Goal: Information Seeking & Learning: Learn about a topic

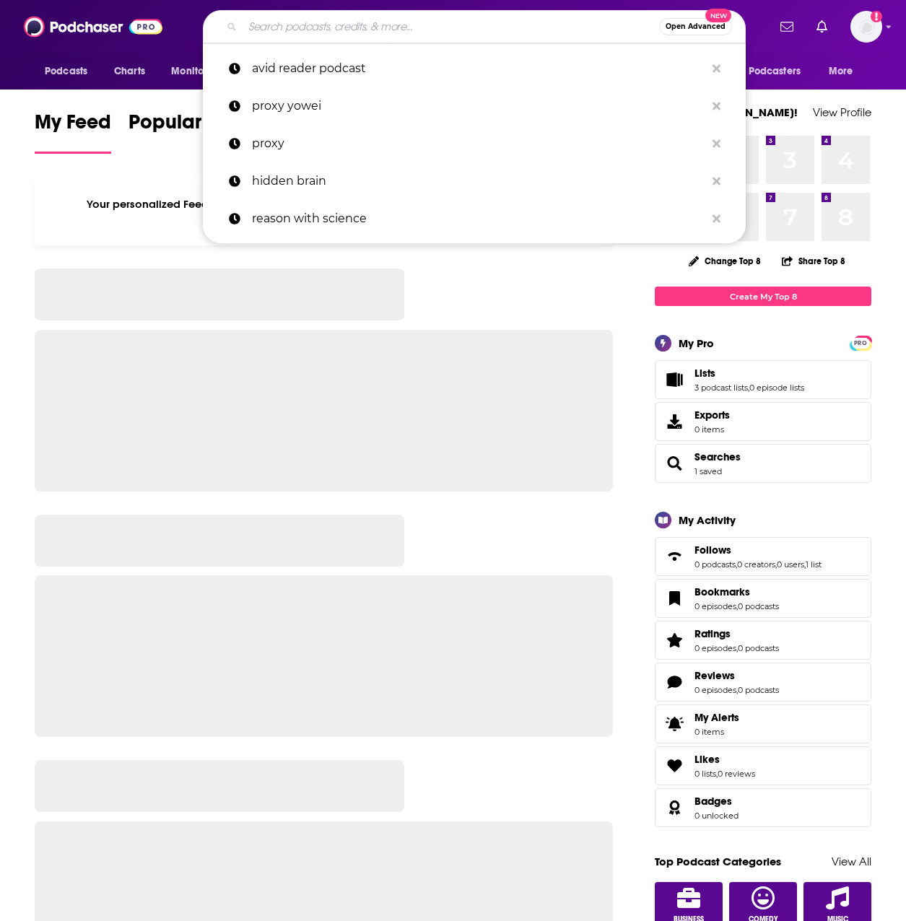
click at [289, 35] on input "Search podcasts, credits, & more..." at bounding box center [451, 26] width 417 height 23
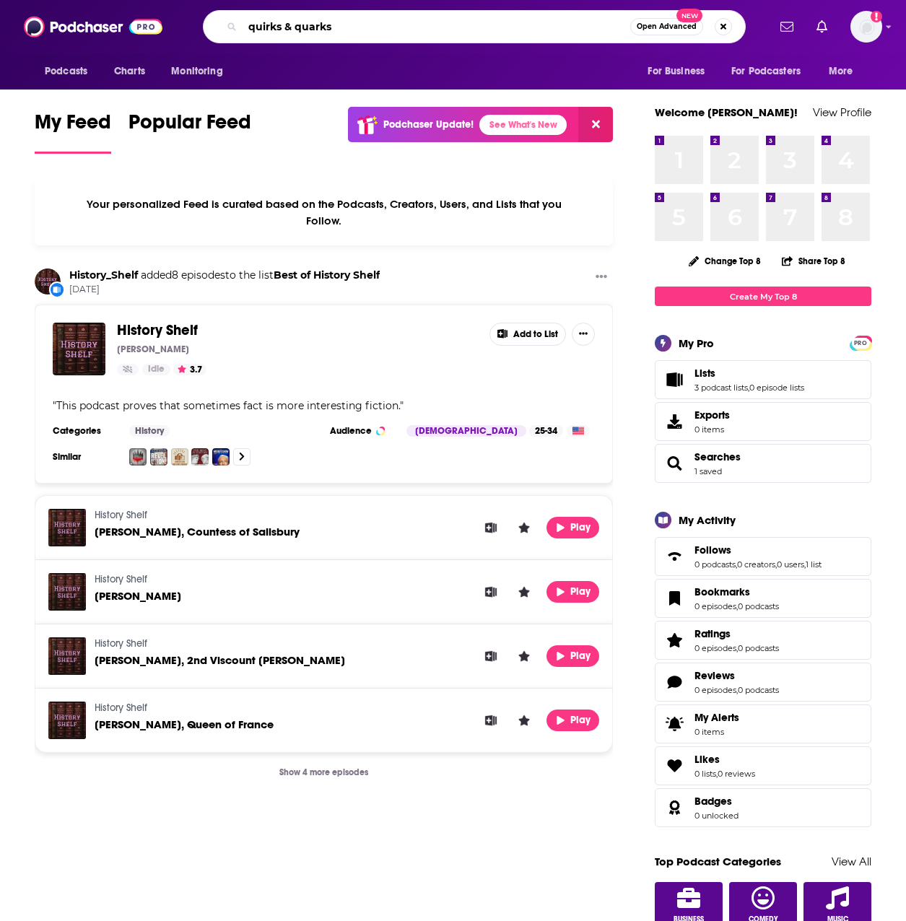
type input "quirks & quarks"
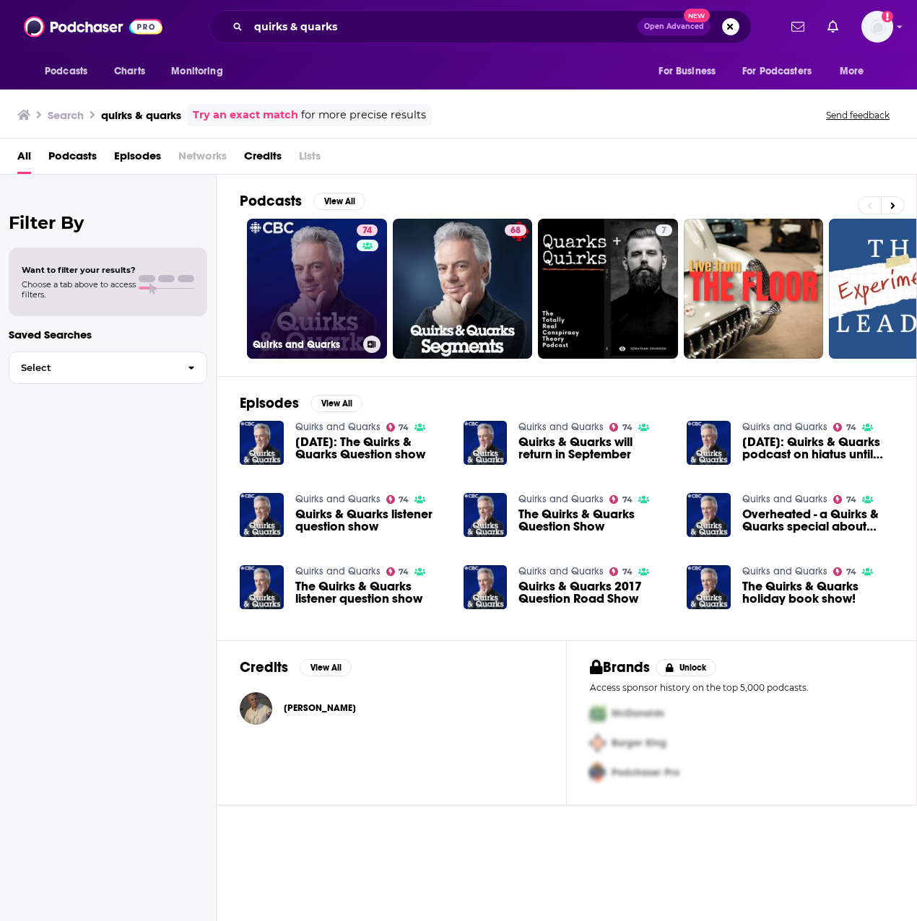
click at [345, 269] on link "74 Quirks and Quarks" at bounding box center [317, 289] width 140 height 140
